Goal: Entertainment & Leisure: Consume media (video, audio)

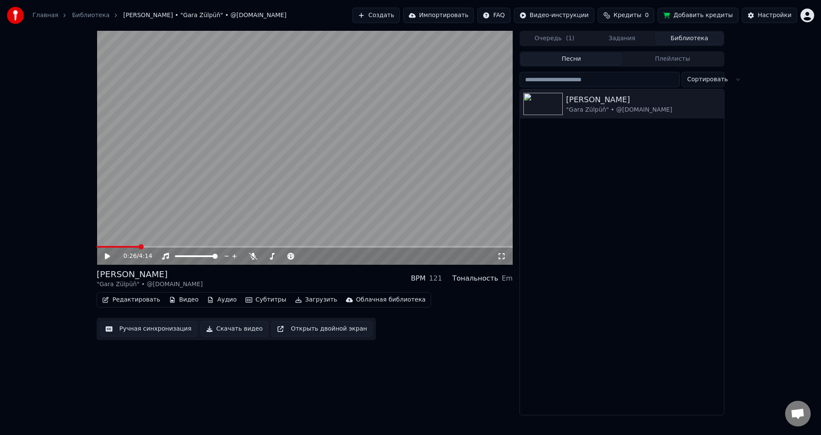
click at [139, 246] on span at bounding box center [118, 247] width 42 height 2
click at [104, 256] on icon at bounding box center [113, 256] width 20 height 7
click at [195, 244] on div "100 100" at bounding box center [204, 241] width 20 height 12
click at [193, 244] on video at bounding box center [305, 148] width 416 height 234
click at [192, 246] on span at bounding box center [305, 247] width 416 height 2
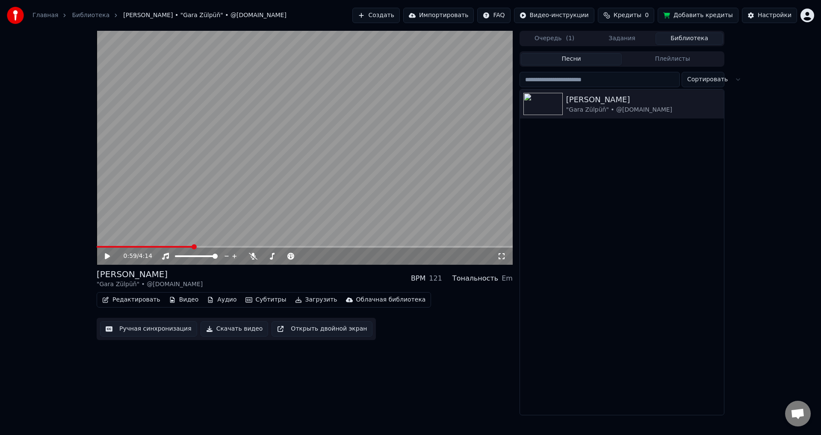
click at [106, 256] on icon at bounding box center [107, 256] width 5 height 6
click at [105, 255] on icon at bounding box center [113, 256] width 20 height 7
click at [106, 257] on icon at bounding box center [107, 256] width 5 height 6
click at [106, 254] on icon at bounding box center [107, 255] width 4 height 5
click at [503, 256] on icon at bounding box center [501, 256] width 9 height 7
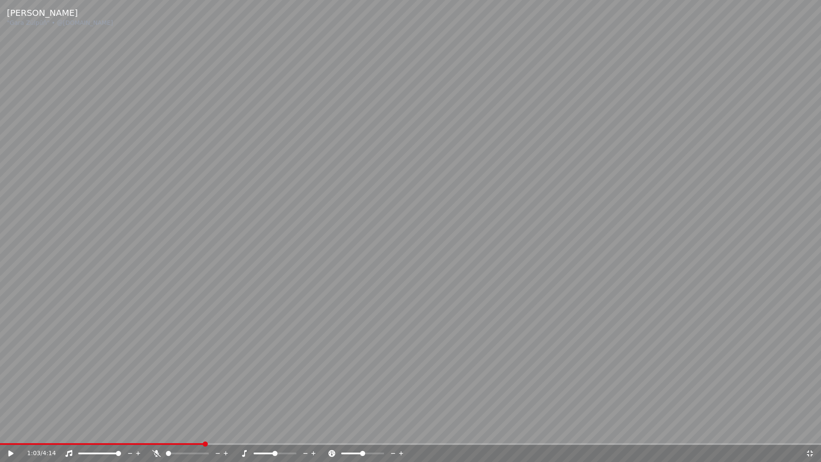
click at [12, 434] on icon at bounding box center [17, 453] width 20 height 7
click at [11, 434] on icon at bounding box center [17, 453] width 20 height 7
click at [809, 434] on icon at bounding box center [809, 453] width 6 height 6
